Goal: Task Accomplishment & Management: Manage account settings

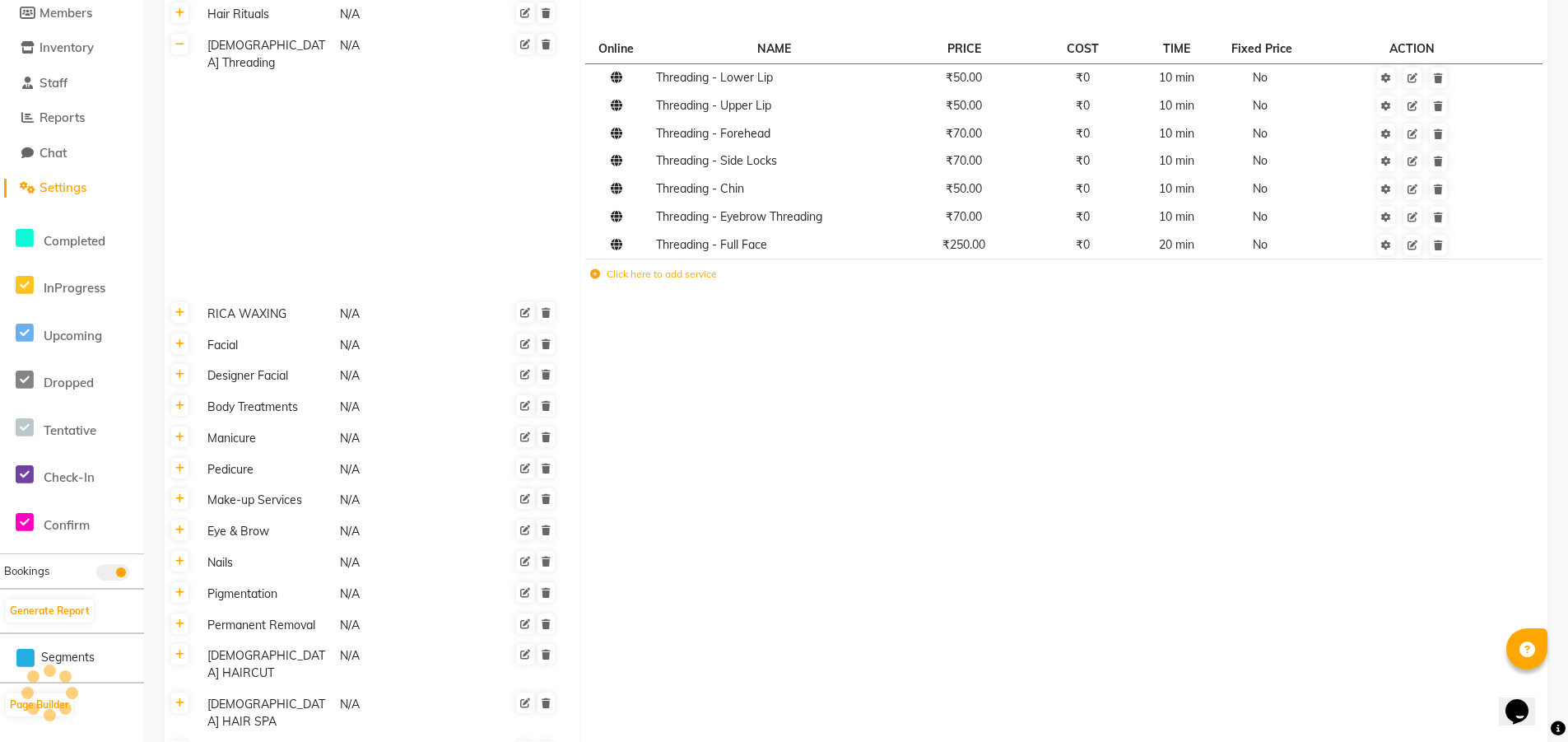
click at [189, 51] on th at bounding box center [180, 164] width 31 height 268
click at [181, 47] on icon at bounding box center [180, 44] width 9 height 10
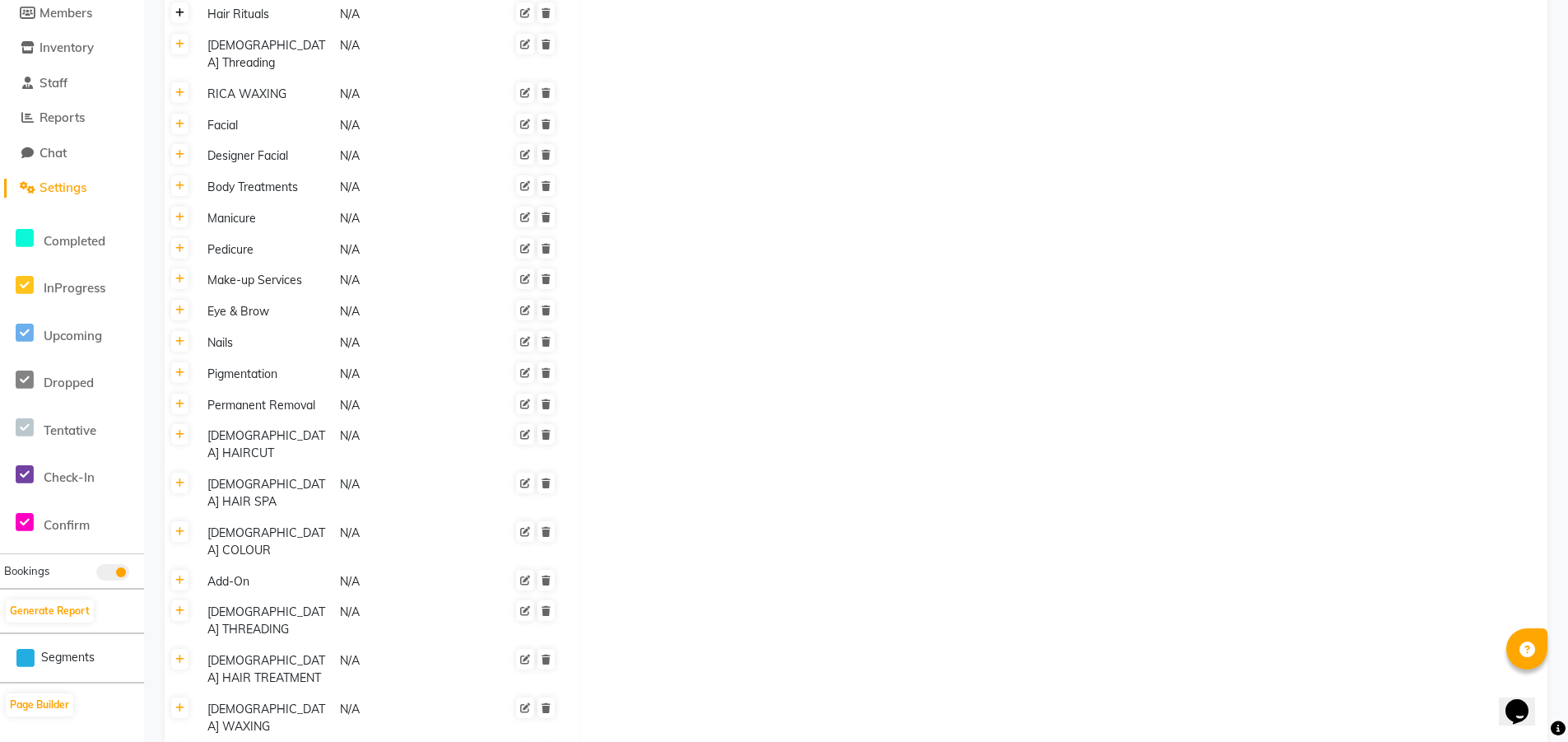
click at [181, 15] on icon at bounding box center [180, 13] width 9 height 10
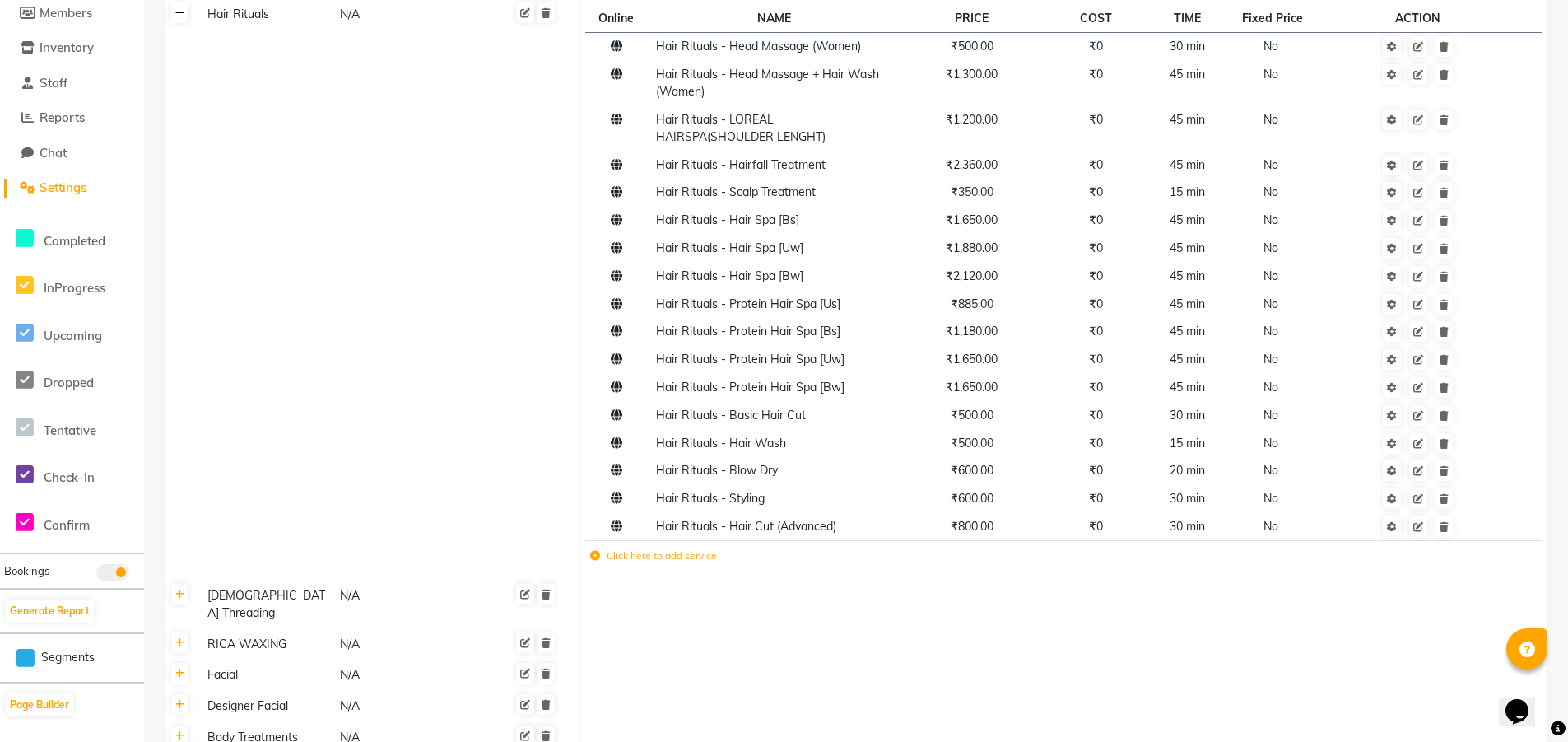
click at [185, 12] on link at bounding box center [180, 13] width 17 height 21
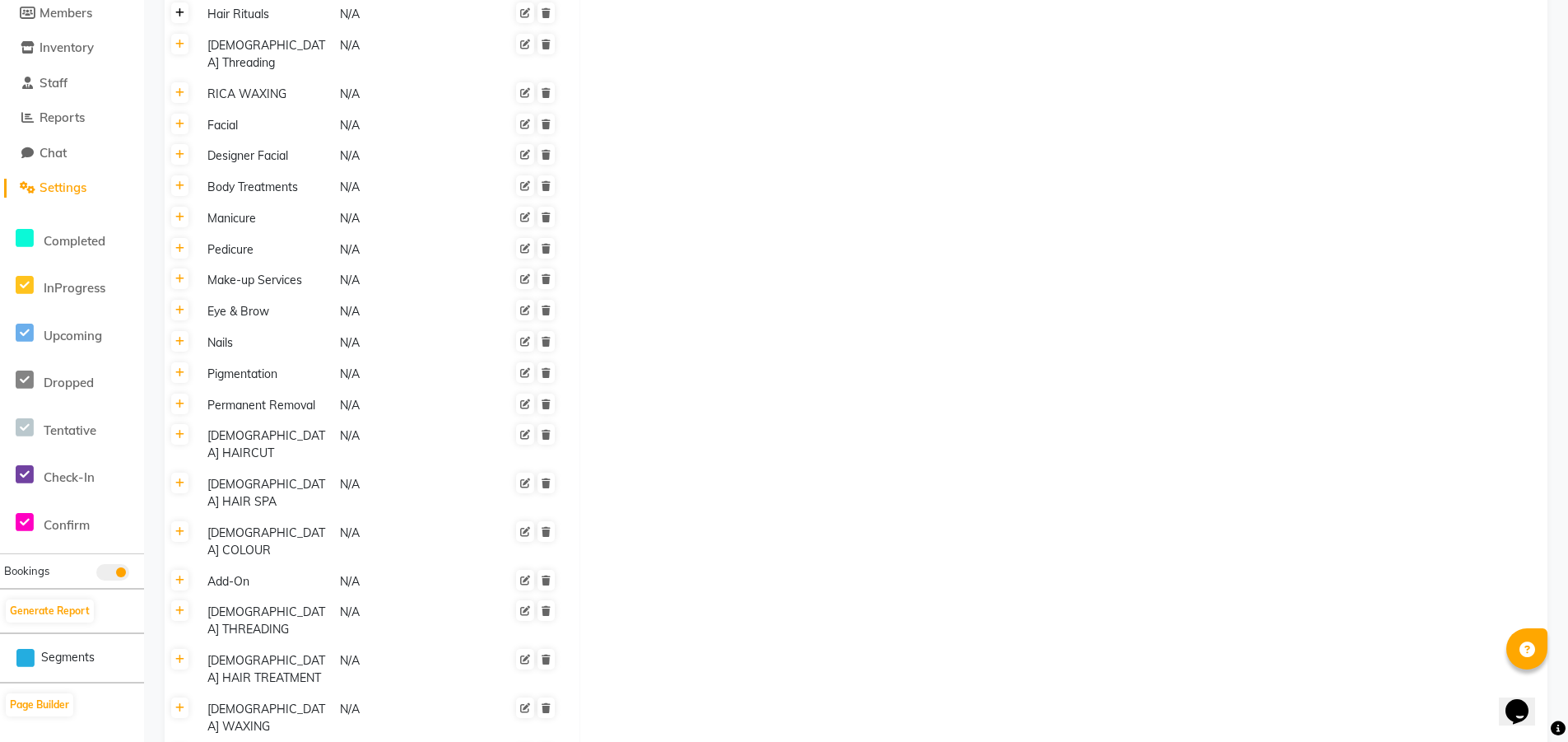
click at [186, 20] on link at bounding box center [180, 13] width 17 height 21
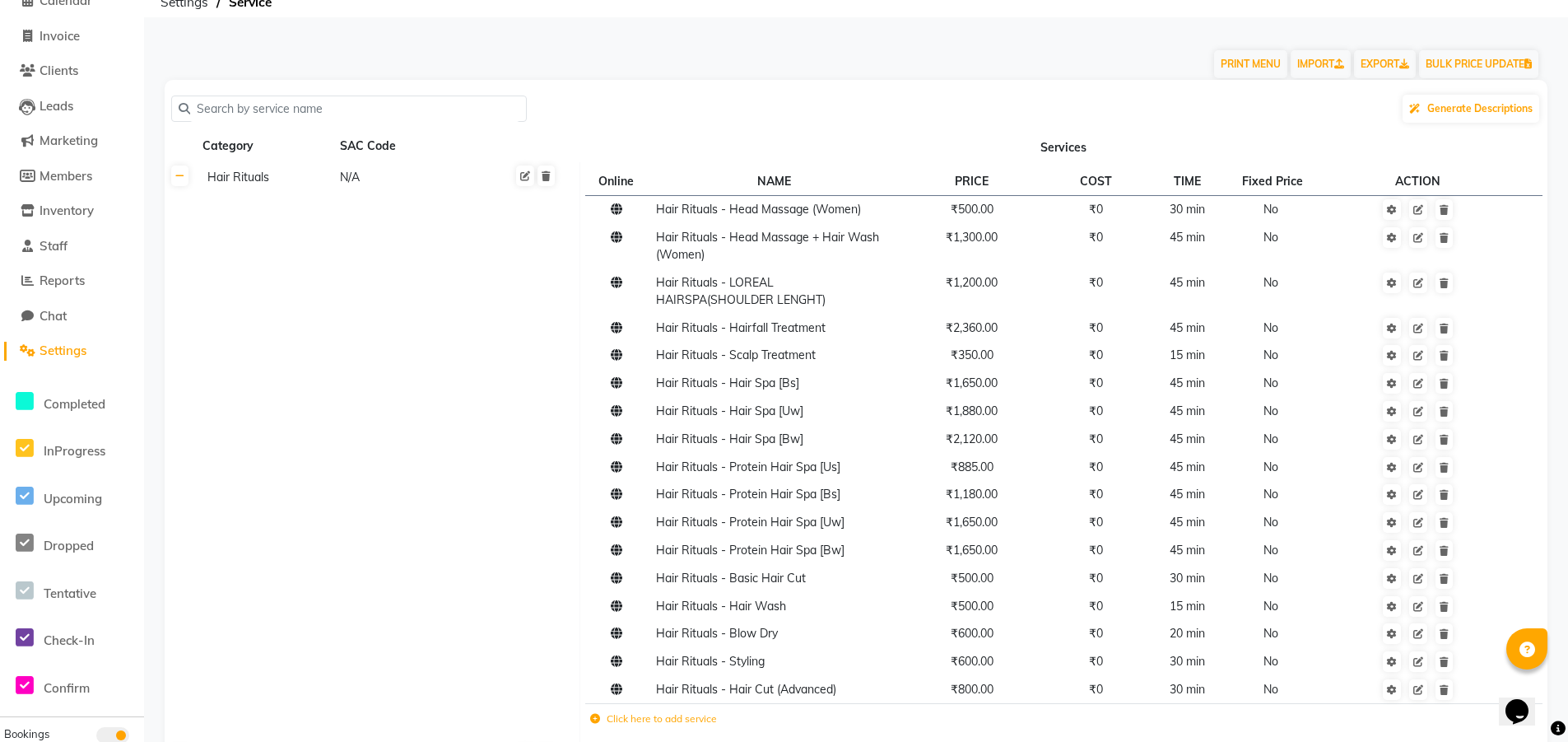
scroll to position [82, 0]
click at [181, 186] on link at bounding box center [180, 177] width 17 height 21
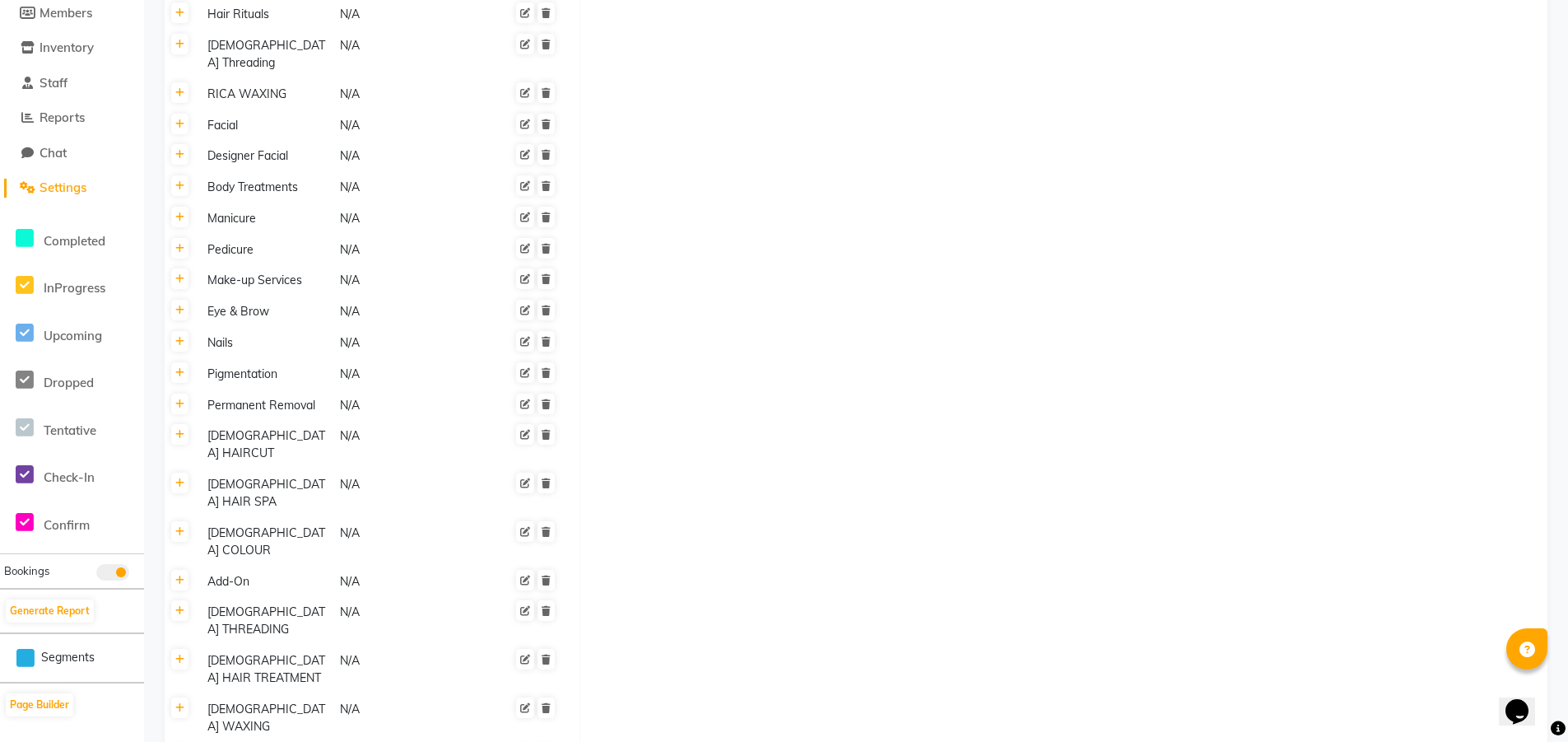
scroll to position [411, 0]
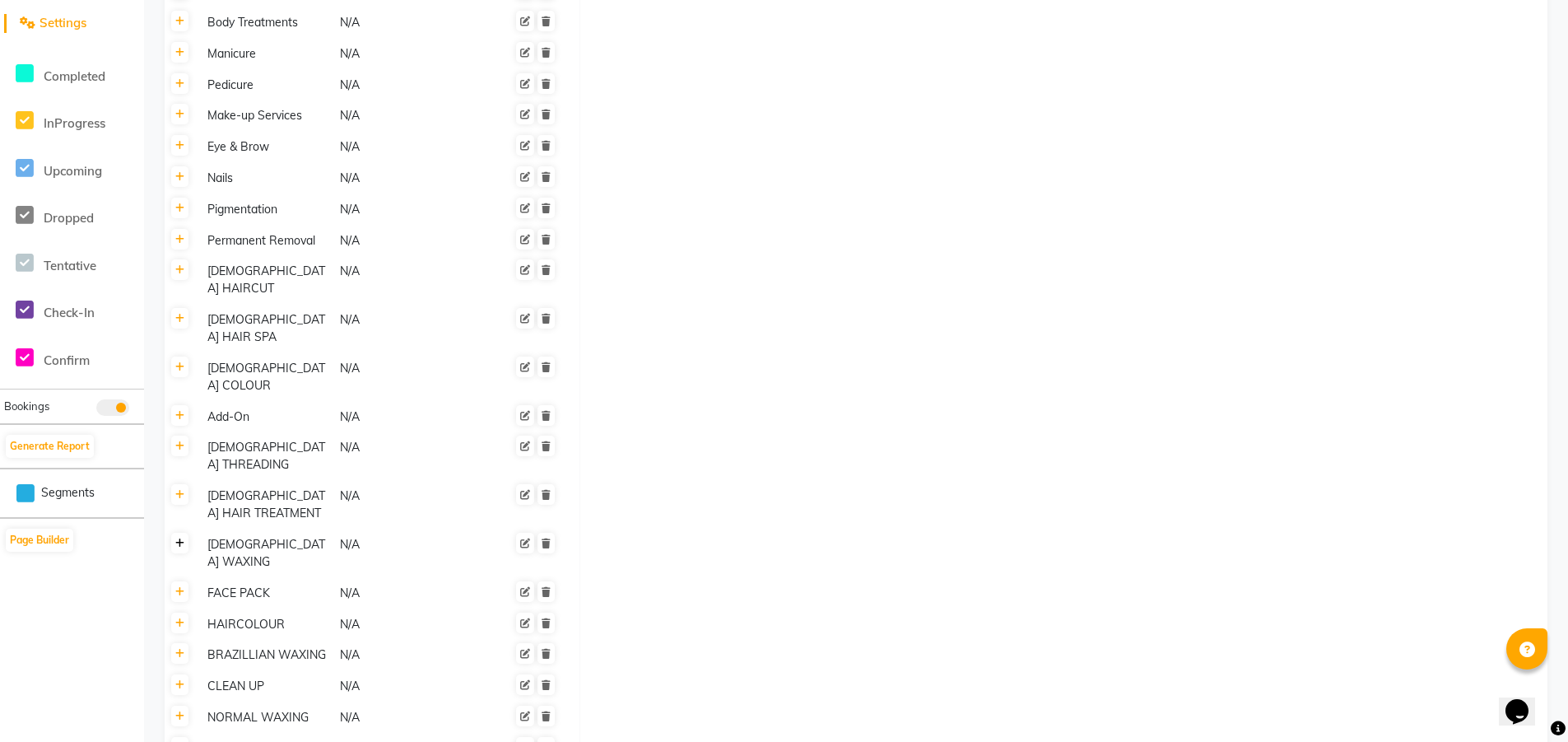
click at [182, 538] on icon at bounding box center [180, 543] width 9 height 10
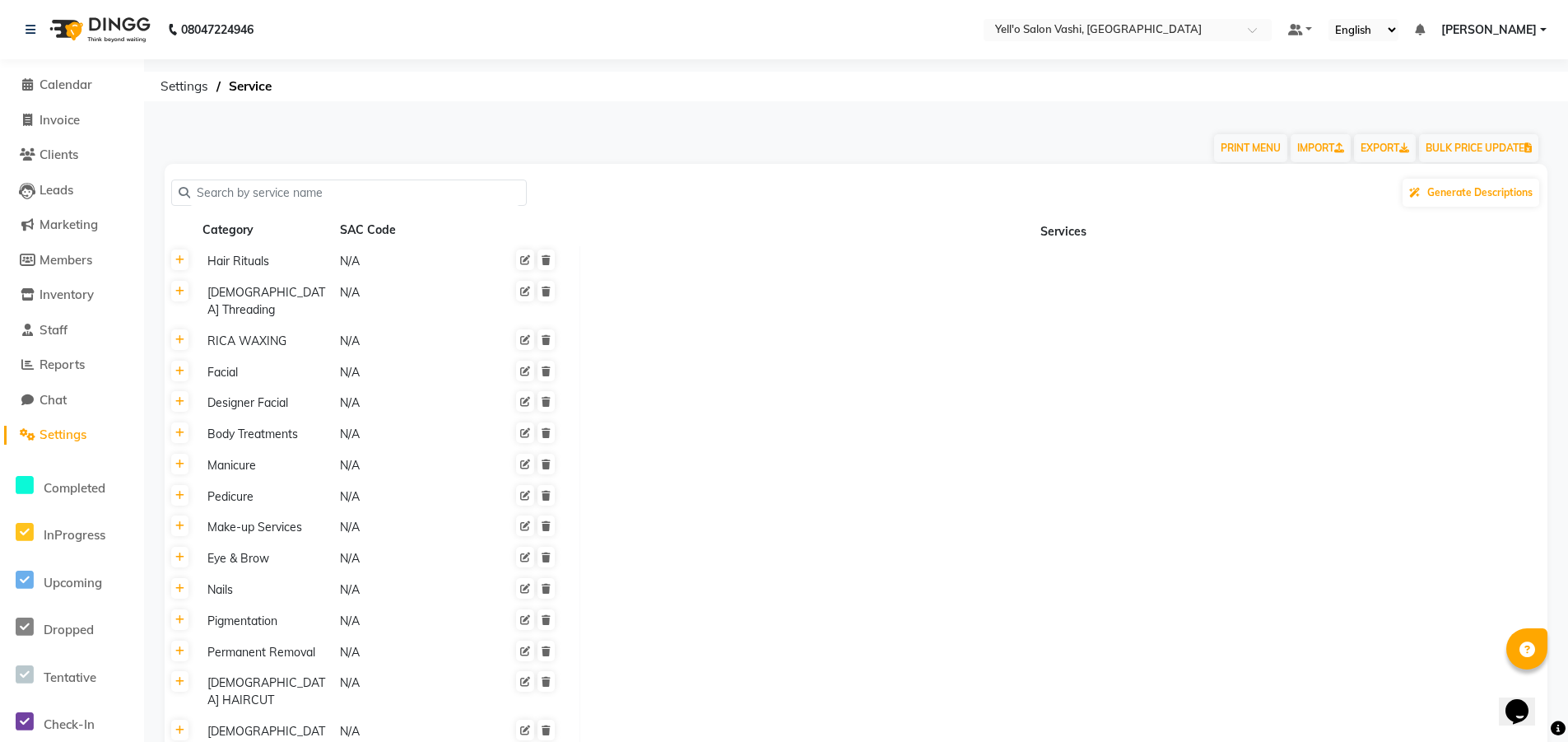
scroll to position [44, 0]
